Goal: Information Seeking & Learning: Learn about a topic

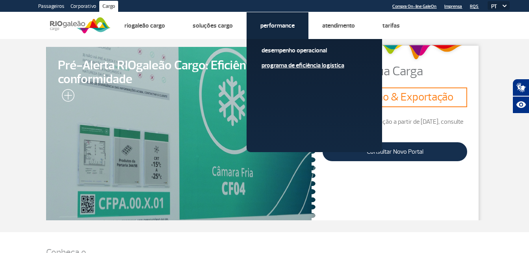
click at [303, 65] on link "Programa de Eficiência Logística" at bounding box center [313, 65] width 105 height 9
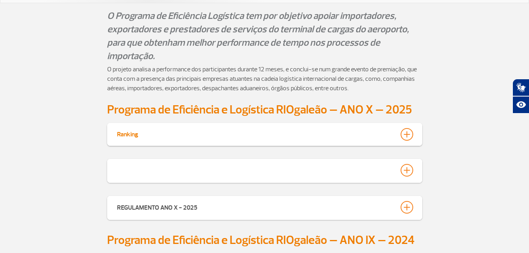
scroll to position [79, 0]
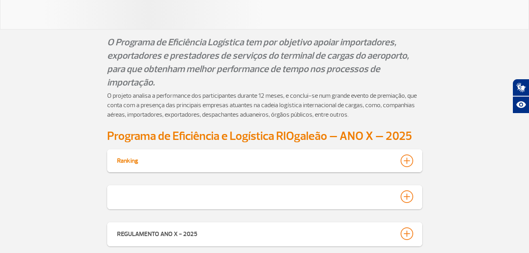
click at [405, 160] on div at bounding box center [406, 160] width 13 height 13
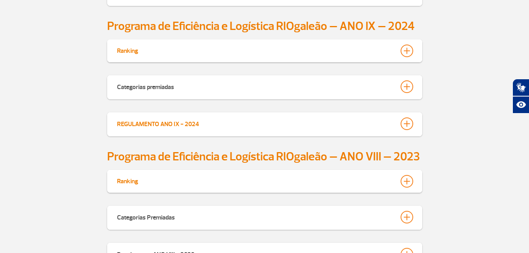
scroll to position [441, 0]
click at [407, 48] on div at bounding box center [406, 50] width 13 height 13
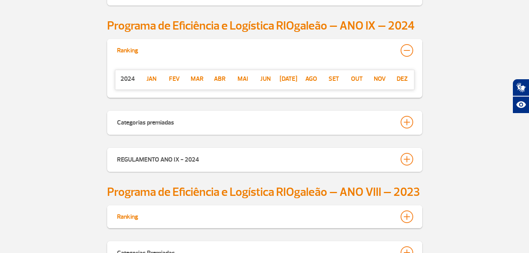
click at [151, 78] on p "jan" at bounding box center [151, 78] width 23 height 9
click at [172, 79] on p "Fev" at bounding box center [174, 78] width 23 height 9
click at [197, 78] on p "Mar" at bounding box center [196, 78] width 23 height 9
click at [246, 80] on p "Mai" at bounding box center [242, 78] width 23 height 9
click at [260, 78] on p "Jun" at bounding box center [265, 78] width 23 height 9
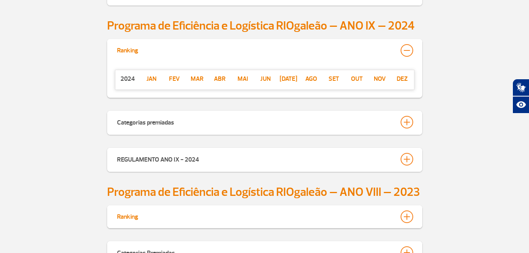
click at [290, 79] on p "[DATE]" at bounding box center [288, 78] width 23 height 9
click at [309, 77] on p "ago" at bounding box center [310, 78] width 23 height 9
click at [336, 75] on p "set" at bounding box center [333, 78] width 23 height 9
click at [335, 78] on p "set" at bounding box center [333, 78] width 23 height 9
click at [355, 79] on p "out" at bounding box center [356, 78] width 23 height 9
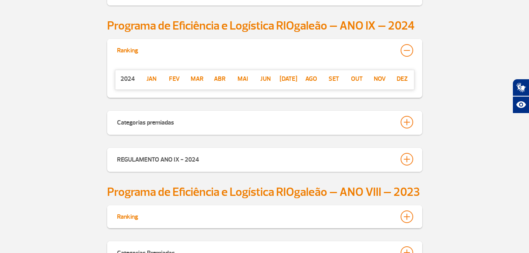
click at [376, 76] on p "nov" at bounding box center [379, 78] width 23 height 9
click at [403, 76] on p "dez" at bounding box center [402, 78] width 23 height 9
click at [222, 78] on p "Abr" at bounding box center [219, 78] width 23 height 9
